Goal: Information Seeking & Learning: Learn about a topic

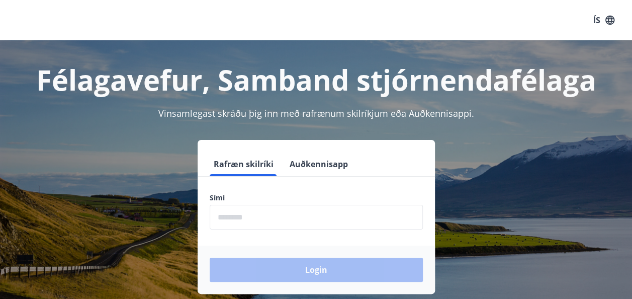
click at [324, 217] on input "phone" at bounding box center [316, 217] width 213 height 25
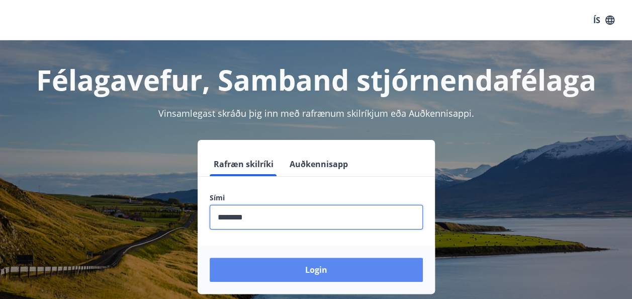
type input "********"
click at [335, 266] on button "Login" at bounding box center [316, 269] width 213 height 24
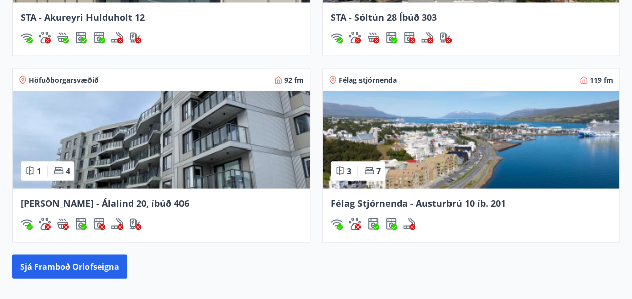
scroll to position [928, 0]
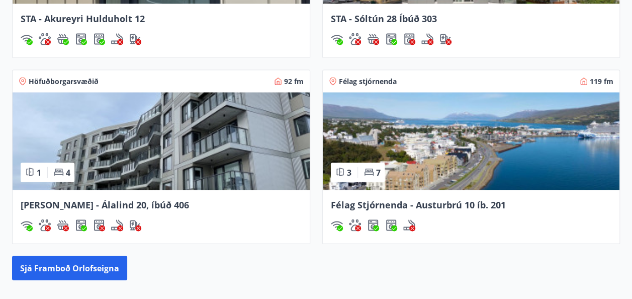
click at [398, 198] on span "Félag Stjórnenda - Austurbrú 10 íb. 201" at bounding box center [418, 204] width 175 height 12
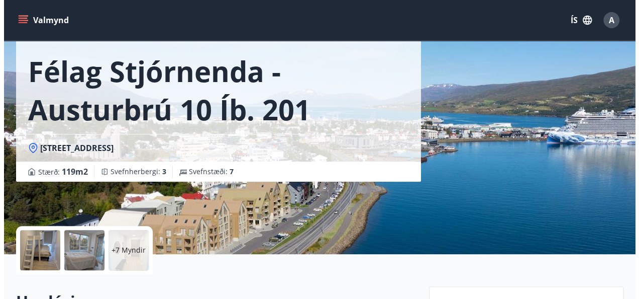
scroll to position [54, 0]
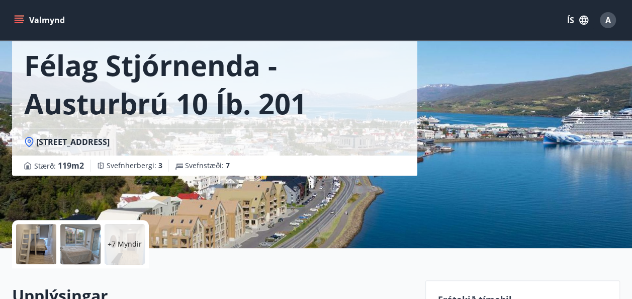
click at [123, 242] on p "+7 Myndir" at bounding box center [125, 244] width 34 height 10
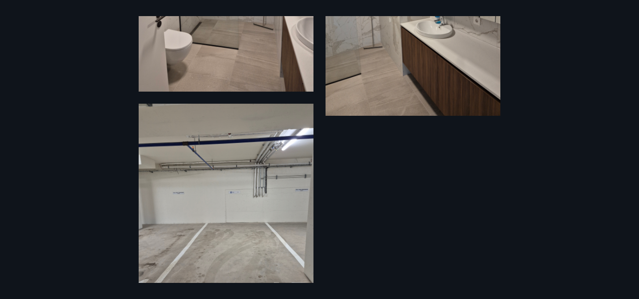
scroll to position [1445, 0]
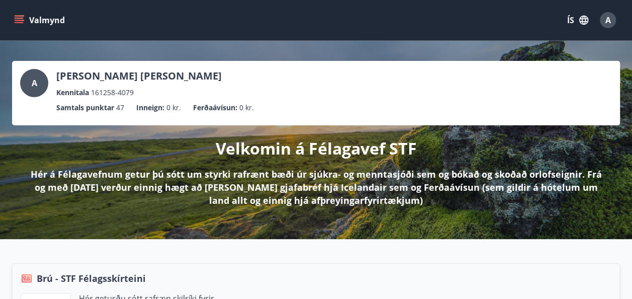
click at [28, 22] on button "Valmynd" at bounding box center [40, 20] width 57 height 18
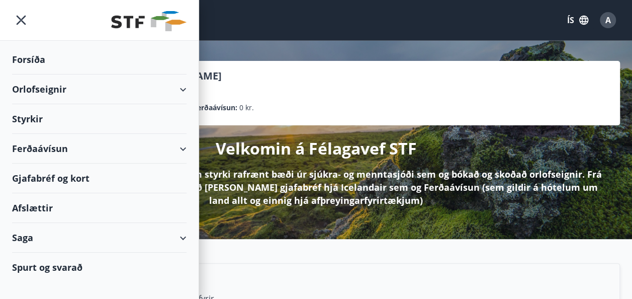
click at [66, 147] on div "Ferðaávísun" at bounding box center [99, 149] width 174 height 30
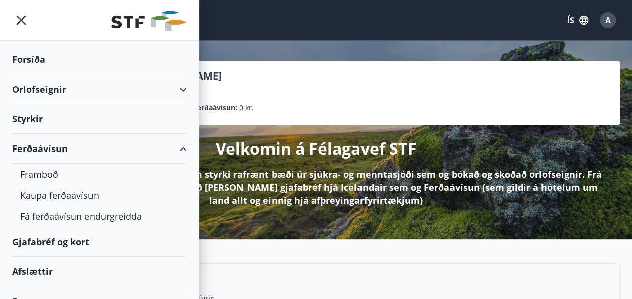
click at [43, 116] on div "Styrkir" at bounding box center [99, 119] width 174 height 30
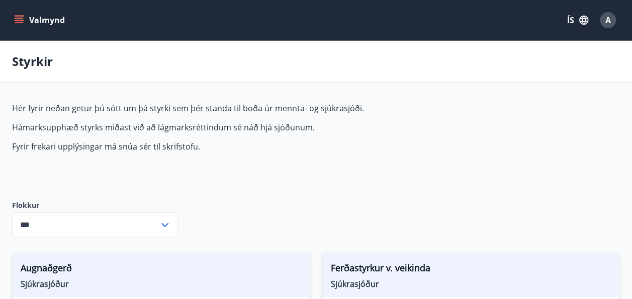
type input "***"
